Goal: Task Accomplishment & Management: Manage account settings

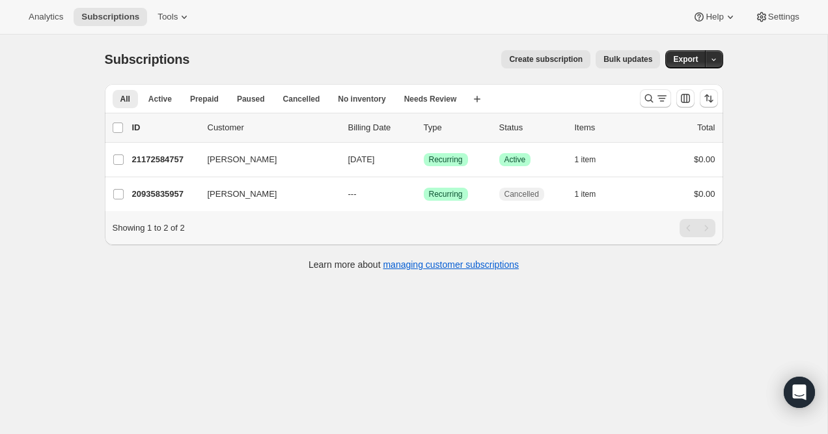
click at [793, 6] on div "Analytics Subscriptions Tools Help Settings" at bounding box center [414, 17] width 828 height 35
click at [783, 20] on span "Settings" at bounding box center [783, 17] width 31 height 10
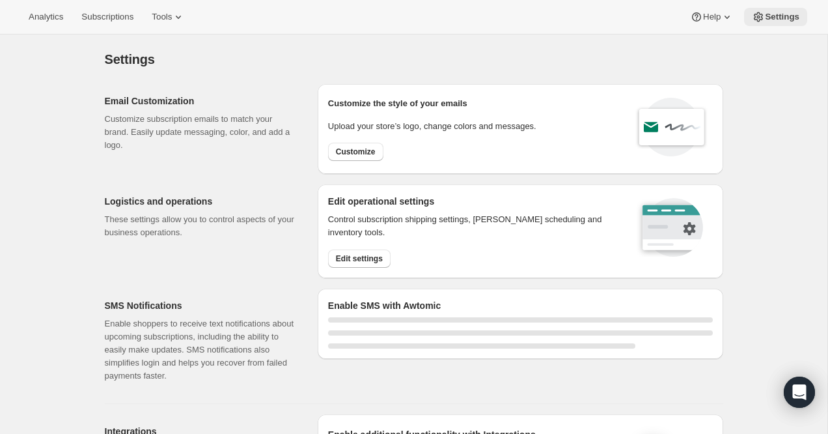
select select "22:00"
select select "09:00"
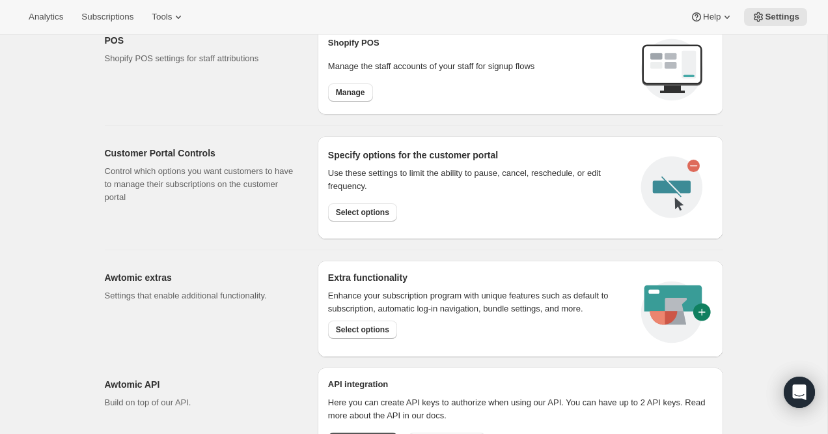
scroll to position [627, 0]
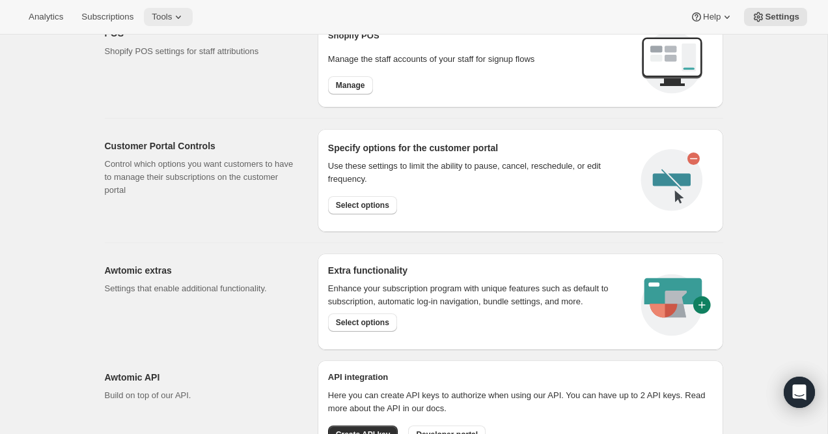
click at [172, 19] on span "Tools" at bounding box center [162, 17] width 20 height 10
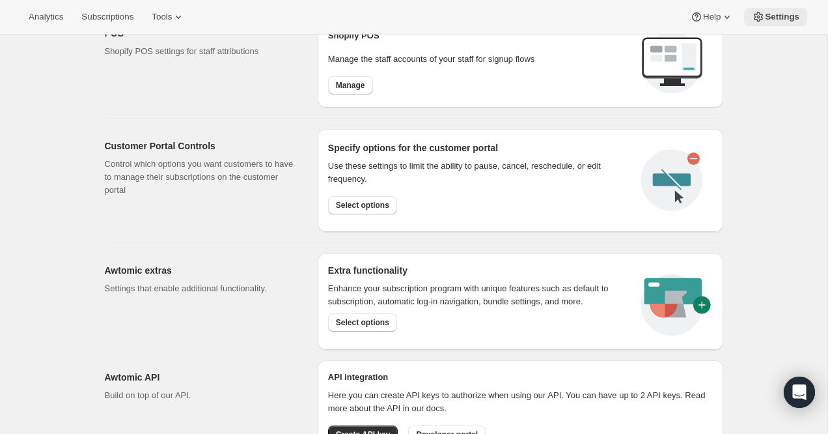
click at [784, 8] on button "Settings" at bounding box center [775, 17] width 63 height 18
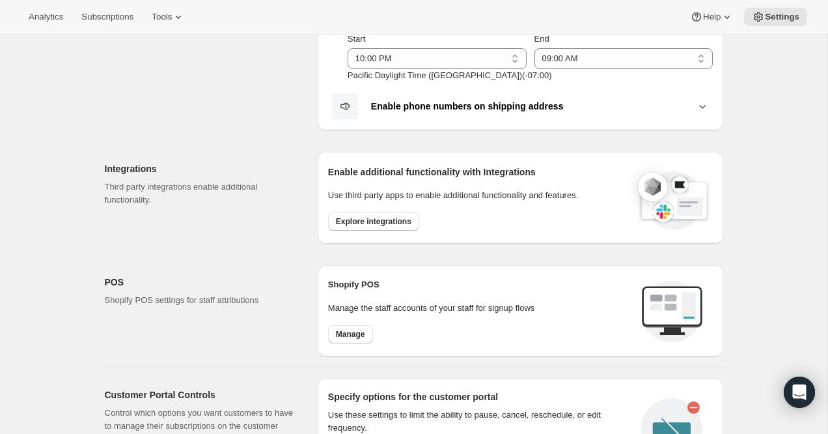
scroll to position [535, 0]
